Goal: Complete application form

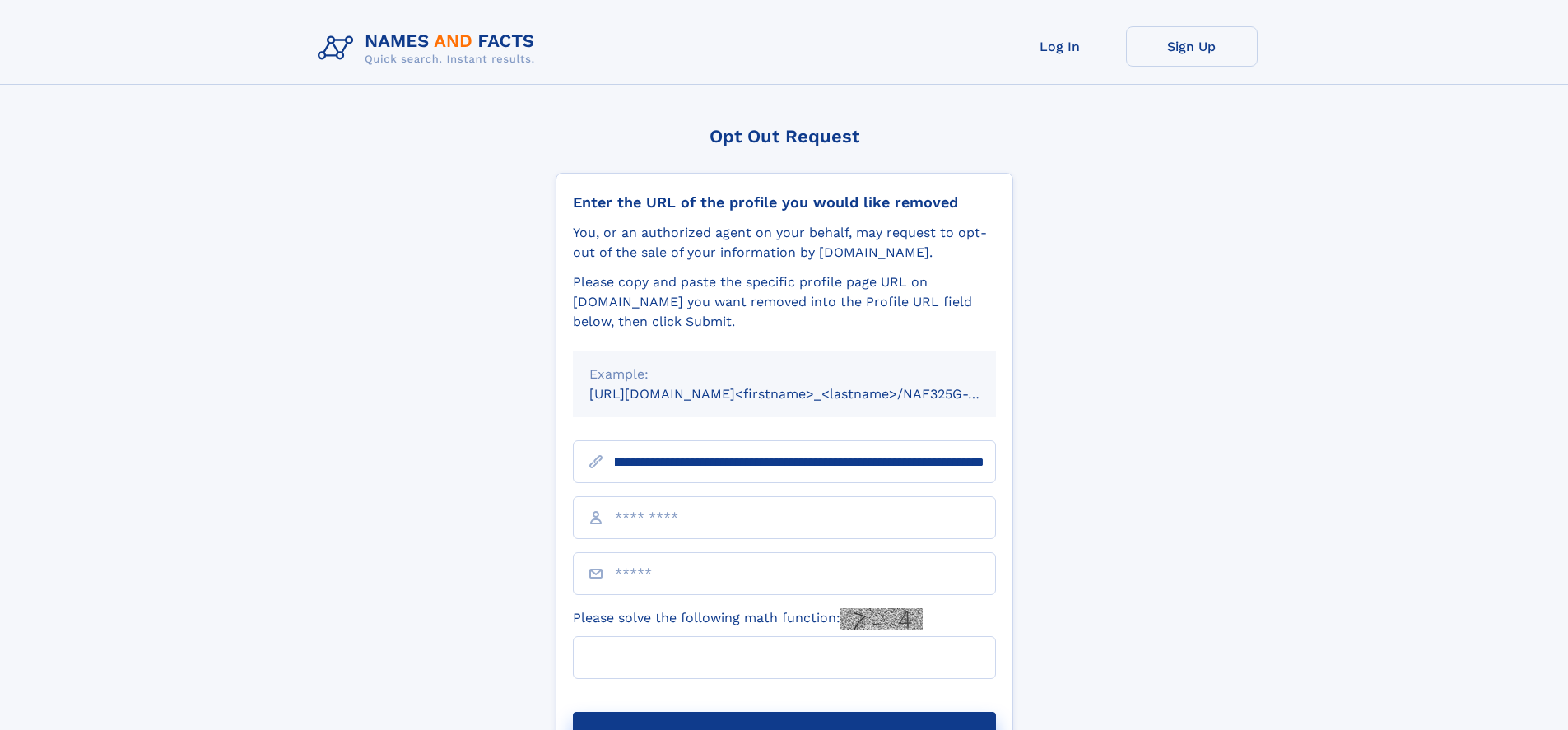
scroll to position [0, 181]
type input "**********"
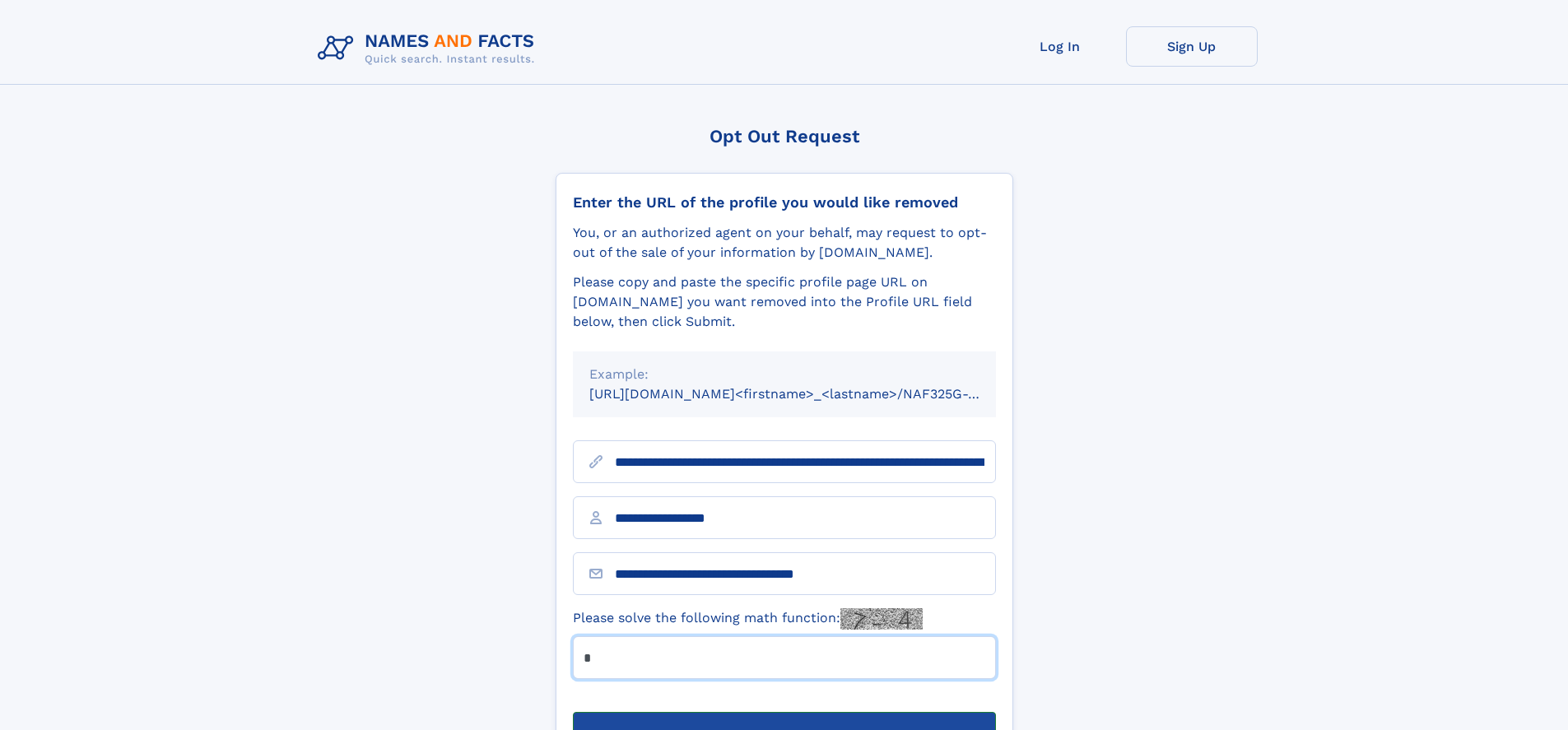
type input "*"
click at [784, 712] on button "Submit Opt Out Request" at bounding box center [784, 738] width 423 height 53
